Goal: Task Accomplishment & Management: Use online tool/utility

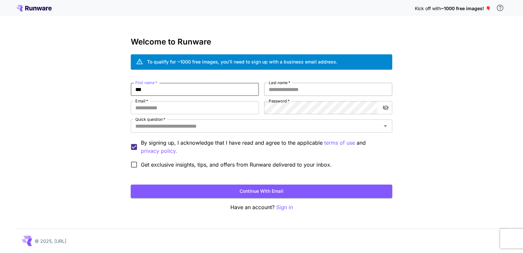
type input "***"
click at [286, 89] on input "Last name   *" at bounding box center [328, 89] width 128 height 13
type input "****"
click at [176, 107] on input "Email   *" at bounding box center [195, 107] width 128 height 13
paste input "**********"
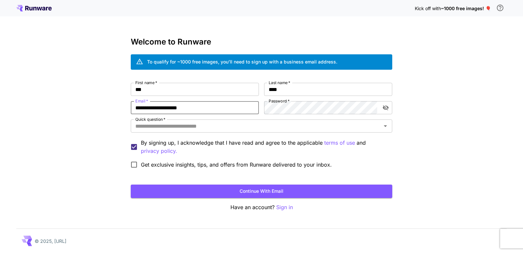
type input "**********"
click at [148, 124] on input "Quick question   *" at bounding box center [256, 125] width 247 height 9
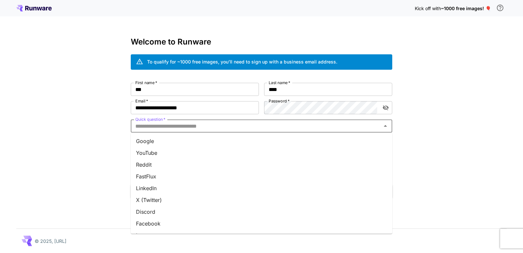
click at [145, 163] on li "Reddit" at bounding box center [262, 165] width 262 height 12
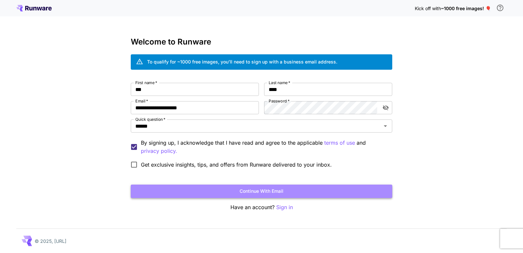
click at [261, 193] on button "Continue with email" at bounding box center [262, 190] width 262 height 13
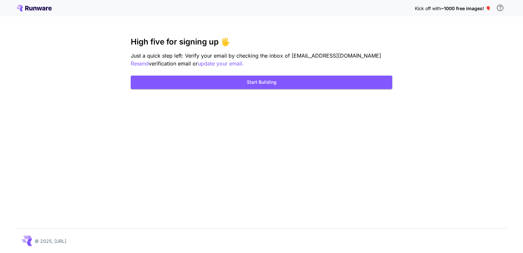
click at [41, 8] on icon at bounding box center [39, 9] width 5 height 4
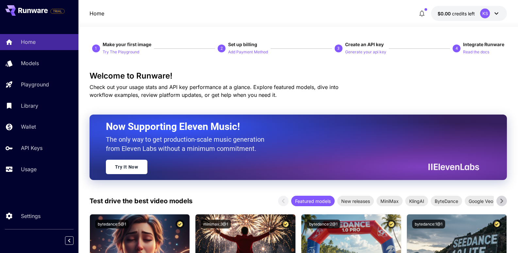
click at [494, 13] on icon at bounding box center [497, 13] width 8 height 8
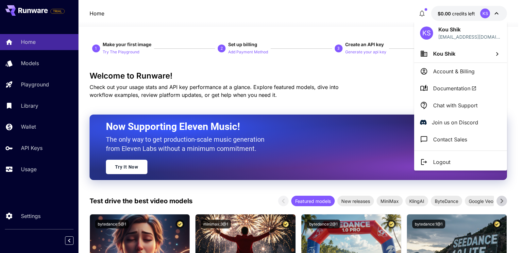
click at [446, 71] on p "Account & Billing" at bounding box center [454, 71] width 42 height 8
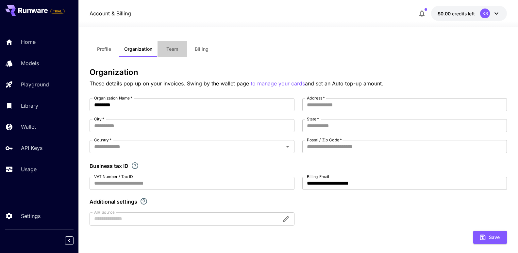
click at [172, 50] on span "Team" at bounding box center [172, 49] width 12 height 6
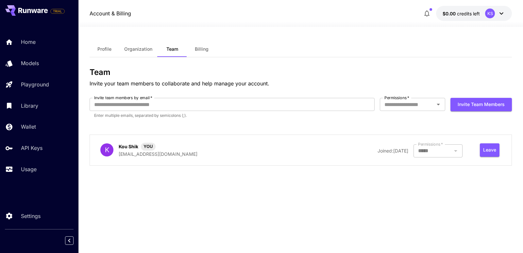
click at [194, 47] on button "Billing" at bounding box center [201, 49] width 29 height 16
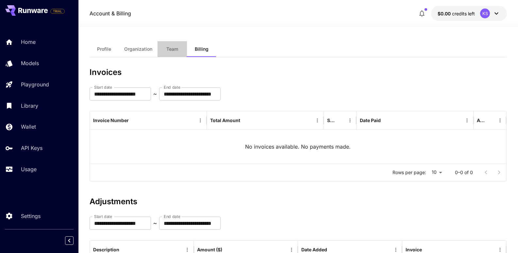
click at [169, 47] on span "Team" at bounding box center [172, 49] width 12 height 6
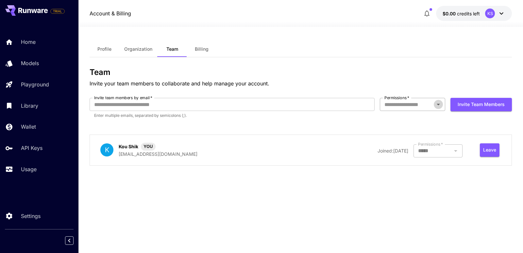
click at [438, 105] on icon "Open" at bounding box center [439, 104] width 8 height 8
click at [233, 196] on div "Profile Organization Team Billing Team Invite your team members to collaborate …" at bounding box center [301, 139] width 423 height 197
click at [135, 50] on span "Organization" at bounding box center [138, 49] width 28 height 6
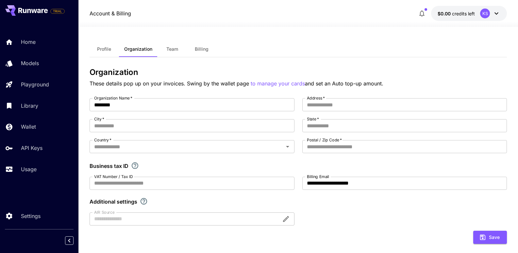
click at [104, 50] on span "Profile" at bounding box center [104, 49] width 14 height 6
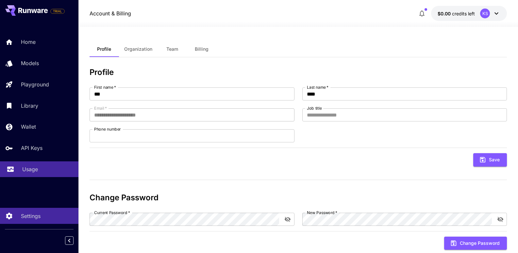
click at [25, 168] on p "Usage" at bounding box center [30, 169] width 16 height 8
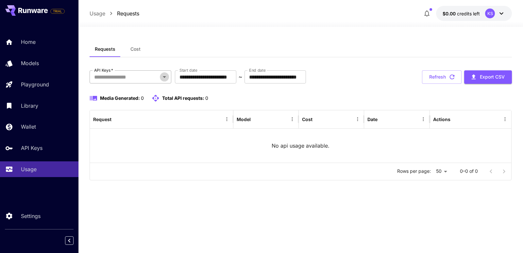
click at [165, 77] on icon "Open" at bounding box center [164, 77] width 3 height 2
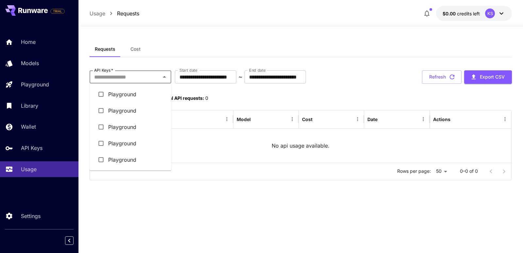
drag, startPoint x: 189, startPoint y: 217, endPoint x: 185, endPoint y: 212, distance: 7.0
click at [190, 218] on div "**********" at bounding box center [301, 139] width 423 height 197
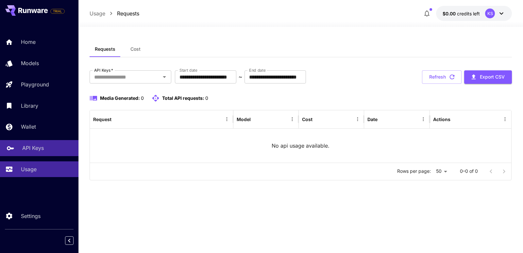
click at [34, 147] on p "API Keys" at bounding box center [33, 148] width 22 height 8
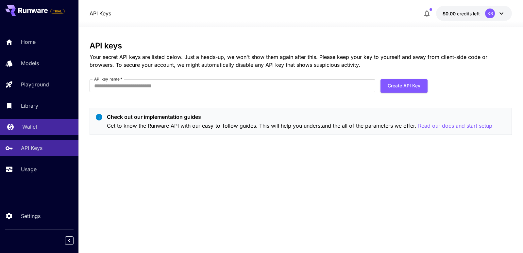
click at [31, 124] on p "Wallet" at bounding box center [29, 127] width 15 height 8
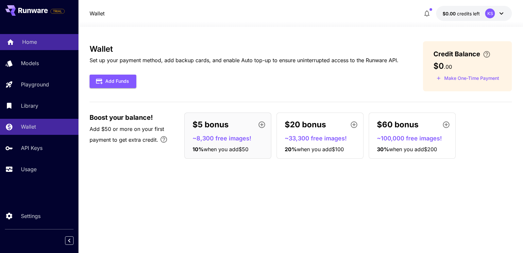
click at [25, 38] on p "Home" at bounding box center [29, 42] width 15 height 8
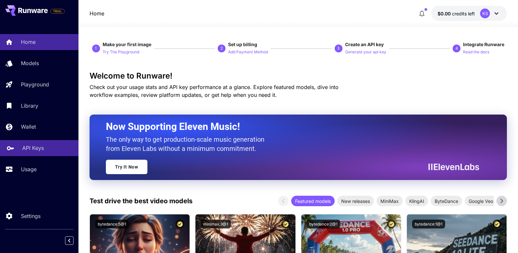
click at [33, 145] on p "API Keys" at bounding box center [33, 148] width 22 height 8
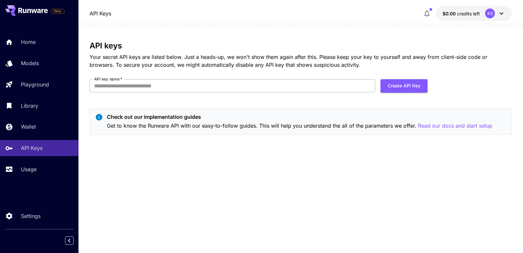
click at [178, 88] on input "API key name   *" at bounding box center [233, 85] width 286 height 13
type input "***"
click at [396, 86] on button "Create API Key" at bounding box center [404, 85] width 47 height 13
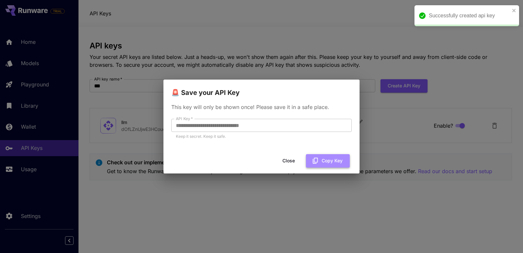
click at [330, 160] on button "Copy Key" at bounding box center [328, 160] width 44 height 13
